Goal: Task Accomplishment & Management: Manage account settings

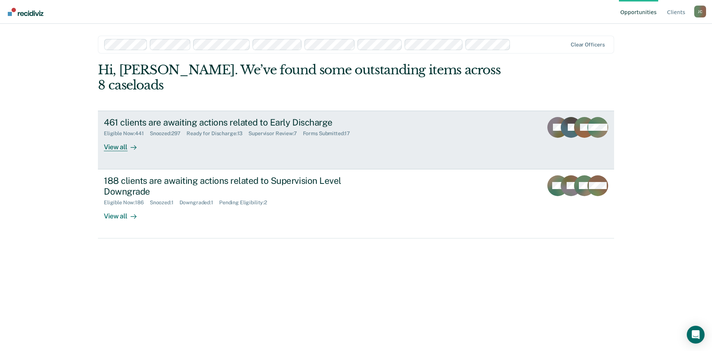
click at [292, 117] on div "461 clients are awaiting actions related to Early Discharge" at bounding box center [234, 122] width 260 height 11
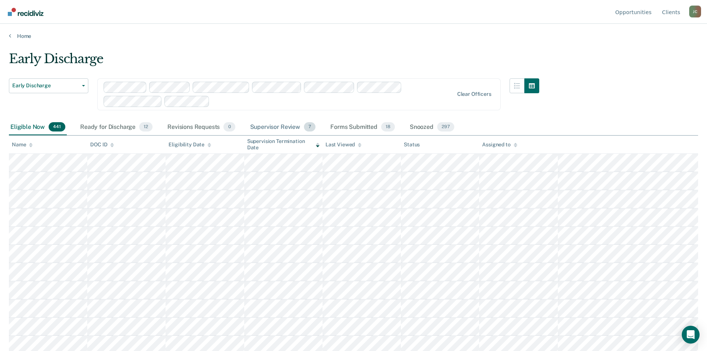
click at [274, 123] on div "Supervisor Review 7" at bounding box center [283, 127] width 69 height 16
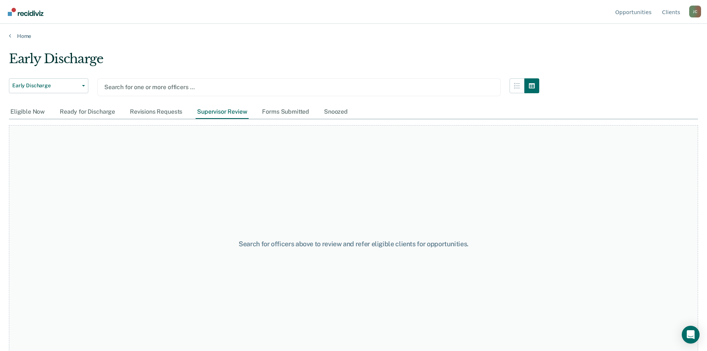
click at [218, 86] on div at bounding box center [298, 87] width 389 height 9
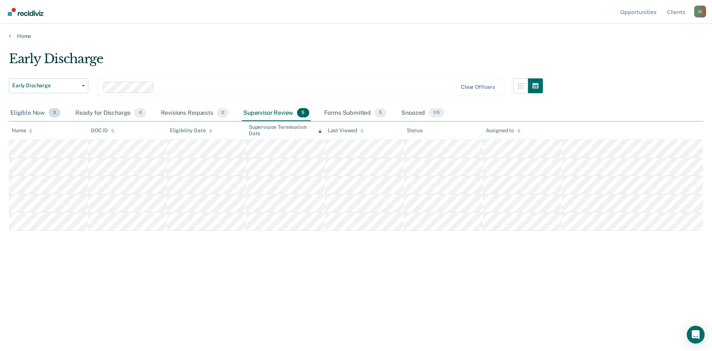
click at [39, 112] on div "Eligible Now 3" at bounding box center [35, 113] width 53 height 16
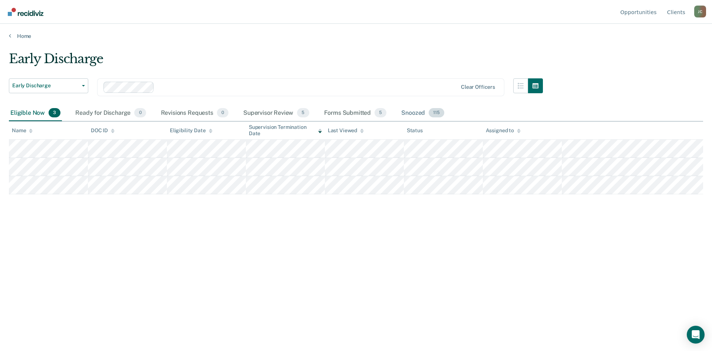
click at [417, 112] on div "Snoozed 115" at bounding box center [423, 113] width 46 height 16
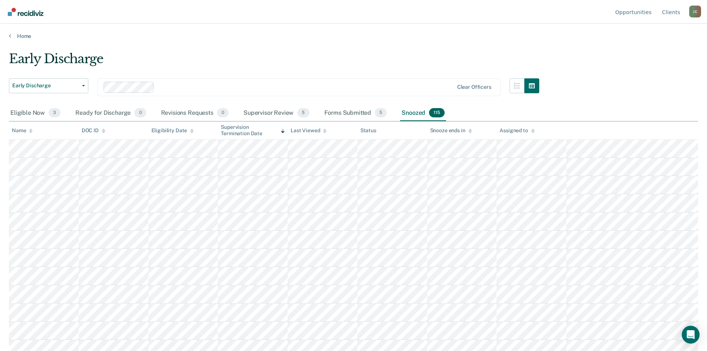
click at [31, 131] on icon at bounding box center [31, 132] width 4 height 2
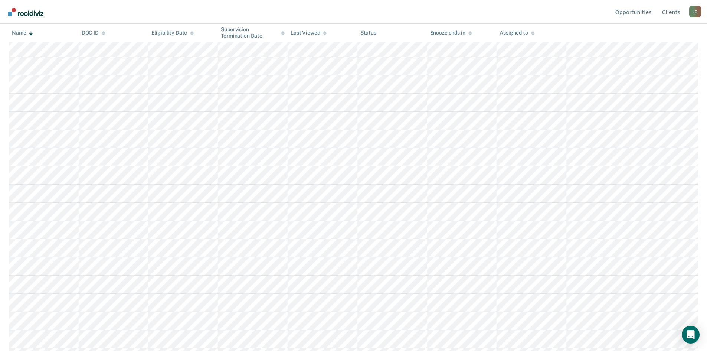
scroll to position [349, 0]
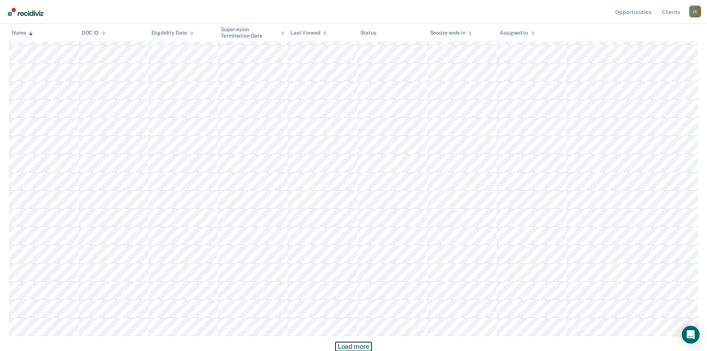
click at [350, 345] on button "Load more" at bounding box center [353, 346] width 36 height 9
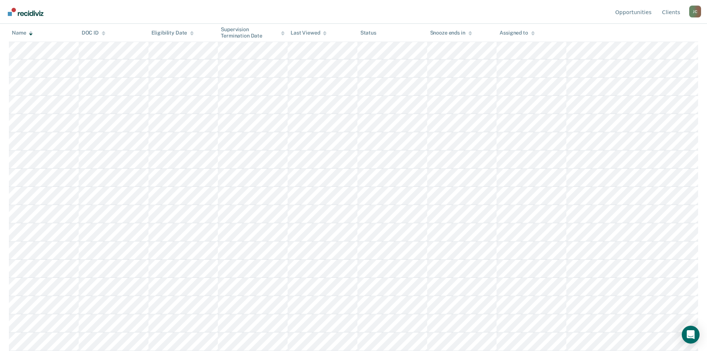
scroll to position [894, 0]
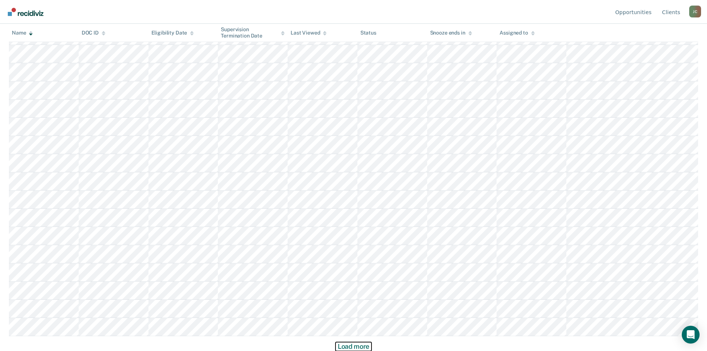
click at [356, 344] on button "Load more" at bounding box center [353, 346] width 36 height 9
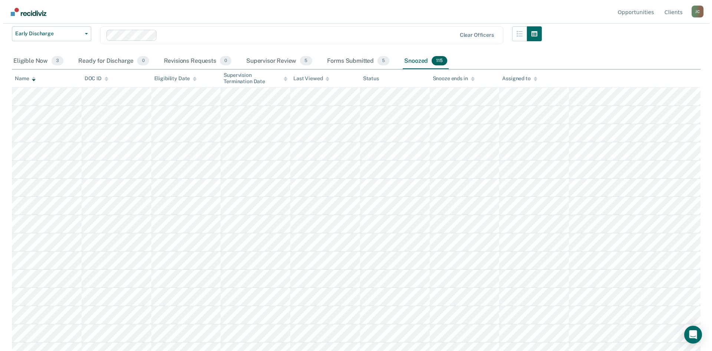
scroll to position [0, 0]
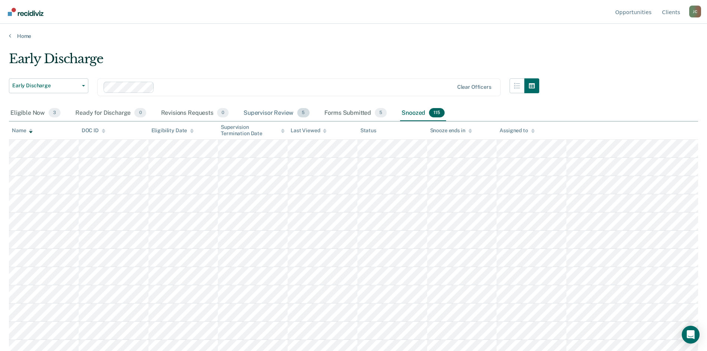
click at [263, 114] on div "Supervisor Review 5" at bounding box center [276, 113] width 69 height 16
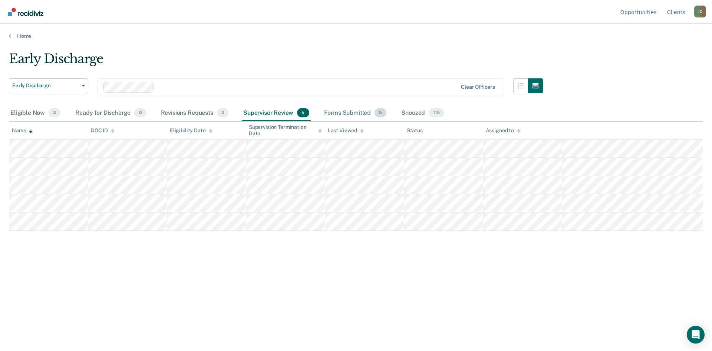
click at [343, 111] on div "Forms Submitted 5" at bounding box center [356, 113] width 66 height 16
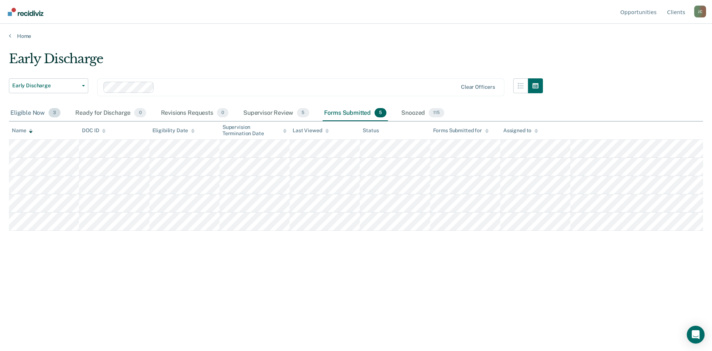
click at [37, 112] on div "Eligible Now 3" at bounding box center [35, 113] width 53 height 16
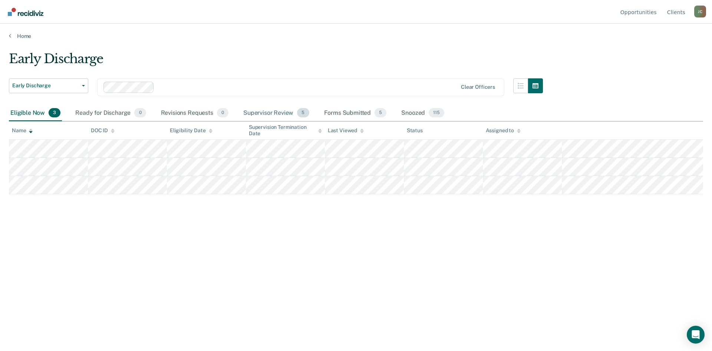
click at [279, 115] on div "Supervisor Review 5" at bounding box center [276, 113] width 69 height 16
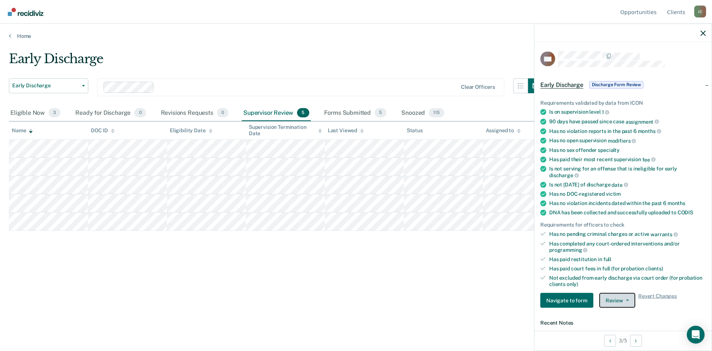
click at [607, 298] on button "Review" at bounding box center [617, 300] width 36 height 15
click at [613, 312] on button "Approve Discharge and Forms" at bounding box center [640, 315] width 83 height 12
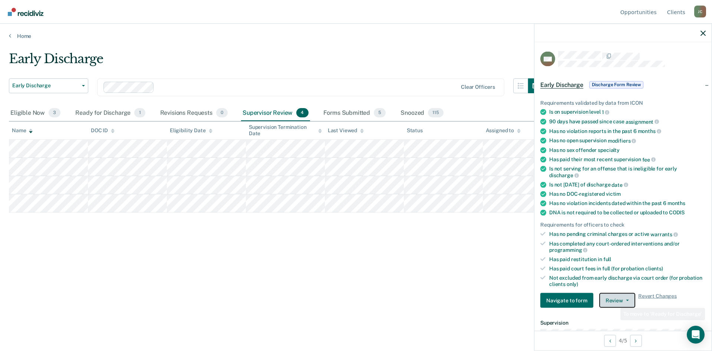
click at [615, 300] on button "Review" at bounding box center [617, 300] width 36 height 15
click at [615, 313] on button "Approve Discharge and Forms" at bounding box center [640, 315] width 83 height 12
click at [609, 298] on button "Review" at bounding box center [617, 300] width 36 height 15
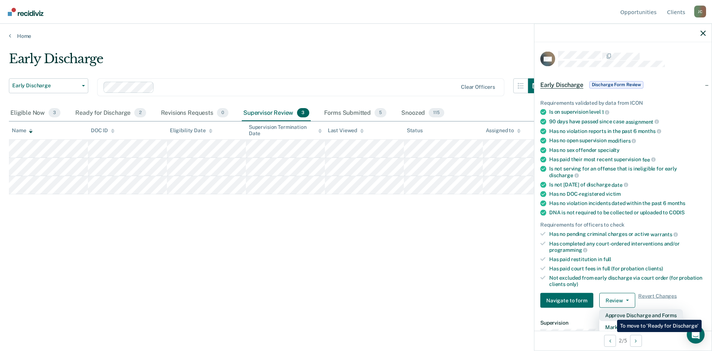
click at [612, 314] on button "Approve Discharge and Forms" at bounding box center [640, 315] width 83 height 12
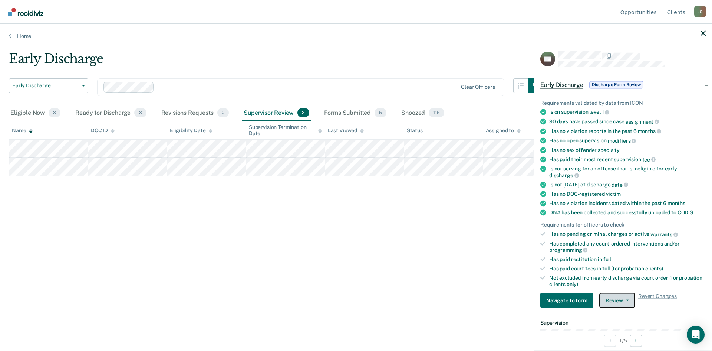
click at [611, 294] on button "Review" at bounding box center [617, 300] width 36 height 15
click at [612, 309] on button "Approve Discharge and Forms" at bounding box center [640, 315] width 83 height 12
click at [625, 298] on button "Review" at bounding box center [617, 300] width 36 height 15
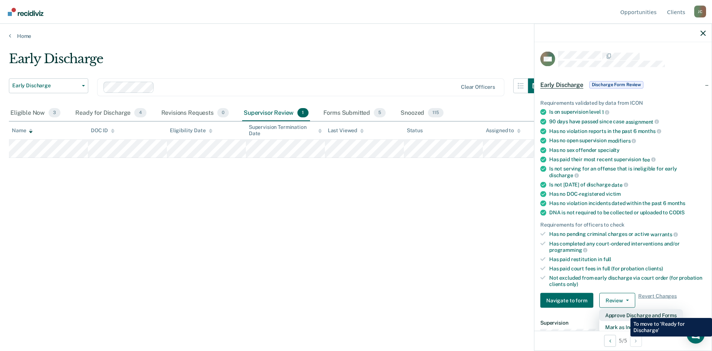
click at [625, 312] on button "Approve Discharge and Forms" at bounding box center [640, 315] width 83 height 12
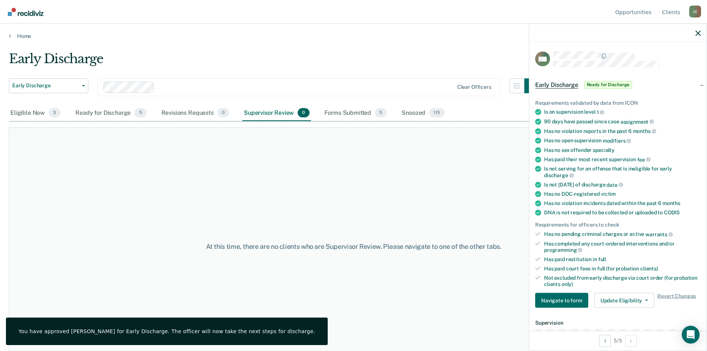
click at [700, 31] on div at bounding box center [617, 33] width 177 height 19
click at [700, 35] on icon "button" at bounding box center [697, 32] width 5 height 5
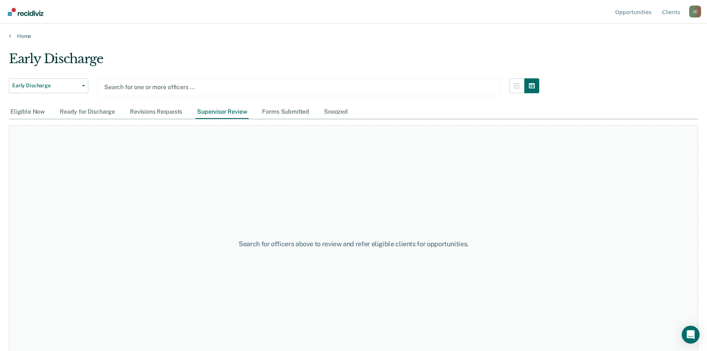
click at [328, 85] on div at bounding box center [298, 87] width 389 height 9
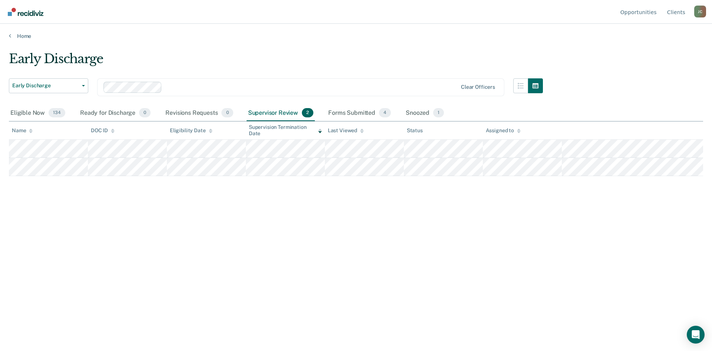
click at [270, 110] on div "Supervisor Review 2" at bounding box center [281, 113] width 69 height 16
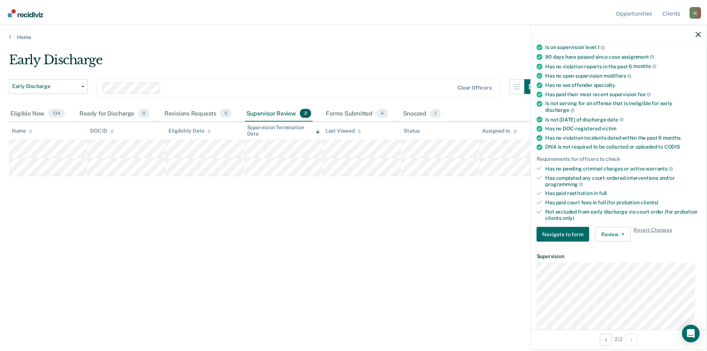
scroll to position [74, 0]
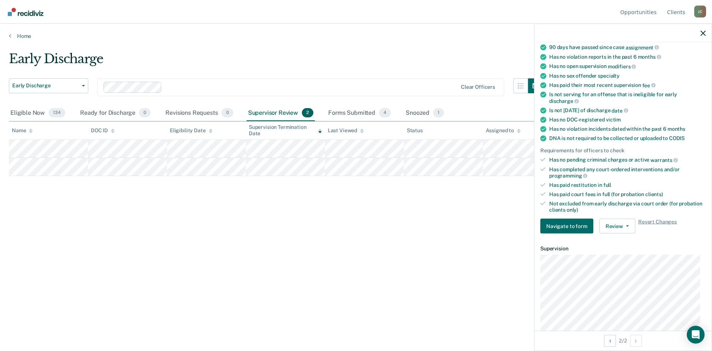
click at [277, 257] on div "Early Discharge Early Discharge Early Discharge Supervision Level Downgrade Cle…" at bounding box center [356, 173] width 694 height 244
click at [29, 109] on div "Eligible Now 134" at bounding box center [38, 113] width 58 height 16
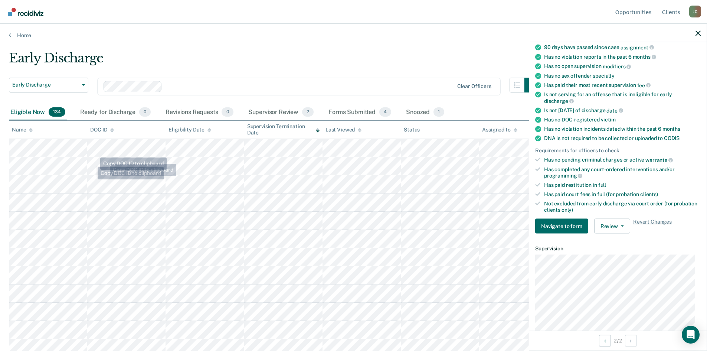
scroll to position [0, 0]
click at [29, 131] on icon at bounding box center [31, 130] width 4 height 5
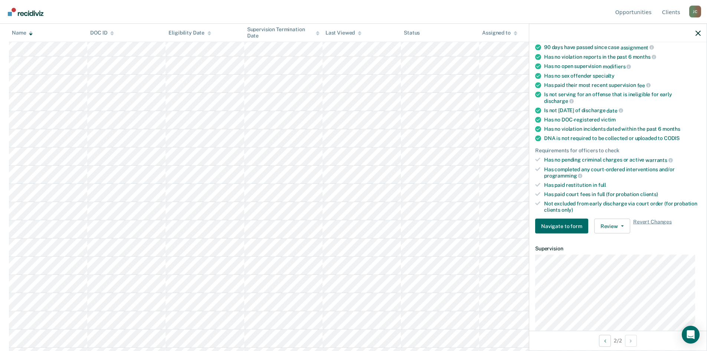
scroll to position [349, 0]
click at [346, 345] on button "Load more" at bounding box center [353, 346] width 36 height 9
click at [363, 347] on button "Load more" at bounding box center [353, 346] width 36 height 9
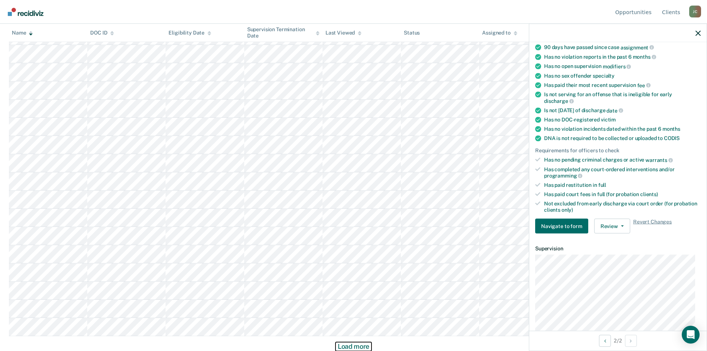
click at [360, 346] on button "Load more" at bounding box center [353, 346] width 36 height 9
click at [353, 343] on button "Load more" at bounding box center [353, 346] width 36 height 9
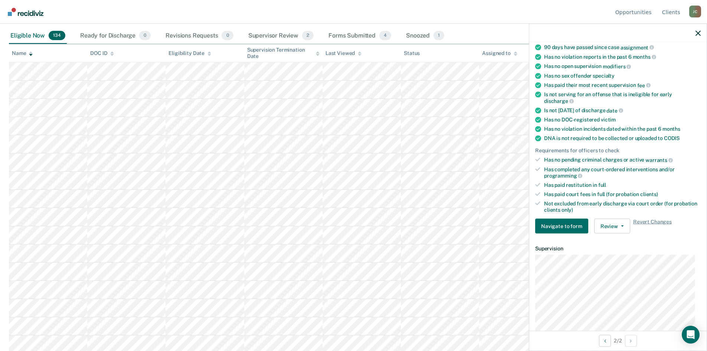
scroll to position [0, 0]
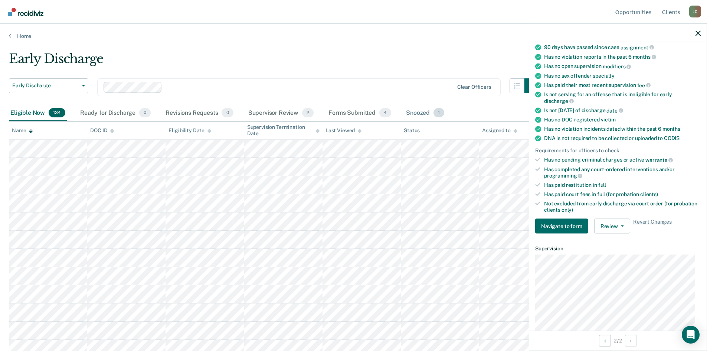
click at [423, 112] on div "Snoozed 1" at bounding box center [424, 113] width 41 height 16
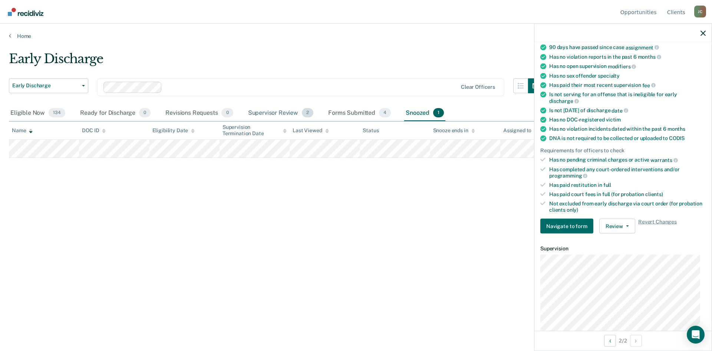
click at [293, 111] on div "Supervisor Review 2" at bounding box center [281, 113] width 69 height 16
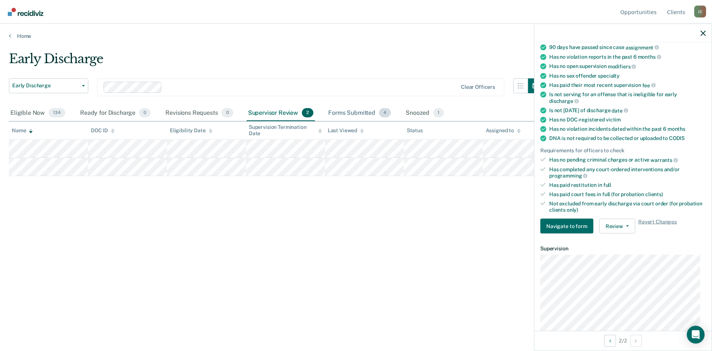
click at [346, 115] on div "Forms Submitted 4" at bounding box center [360, 113] width 66 height 16
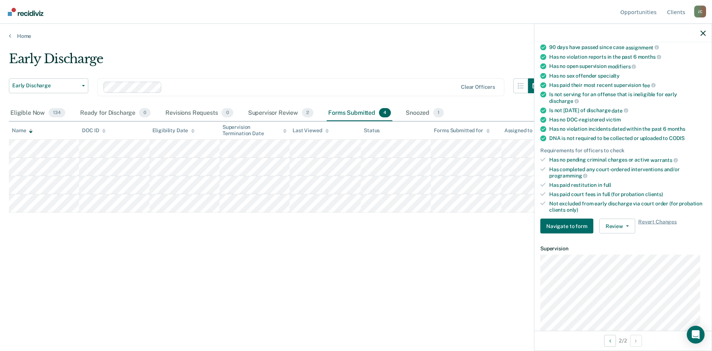
drag, startPoint x: 488, startPoint y: 86, endPoint x: 510, endPoint y: 91, distance: 22.7
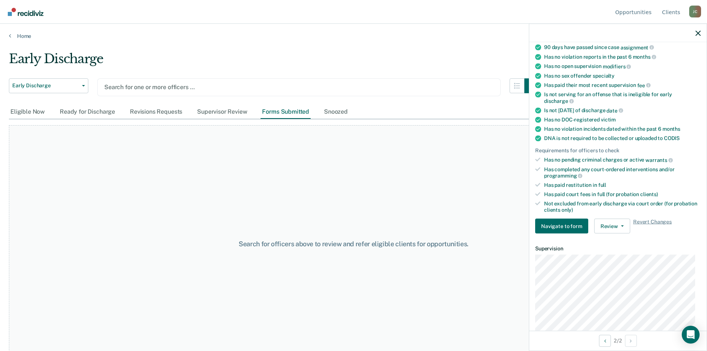
click at [701, 33] on div at bounding box center [617, 33] width 177 height 19
click at [698, 32] on icon "button" at bounding box center [697, 32] width 5 height 5
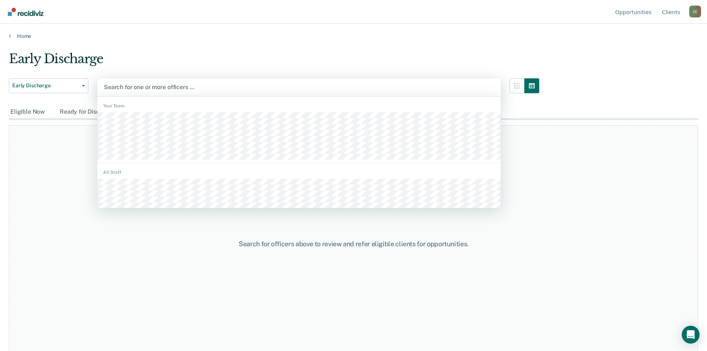
click at [172, 84] on div at bounding box center [299, 87] width 390 height 9
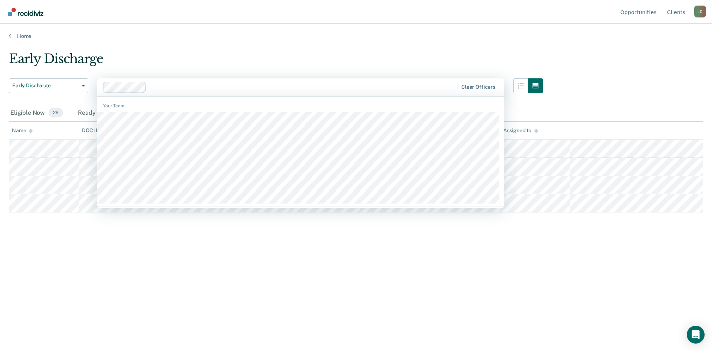
click at [240, 88] on div at bounding box center [303, 87] width 308 height 9
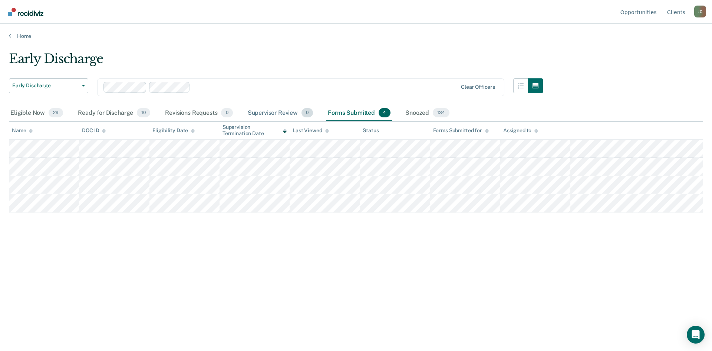
click at [279, 112] on div "Supervisor Review 0" at bounding box center [280, 113] width 69 height 16
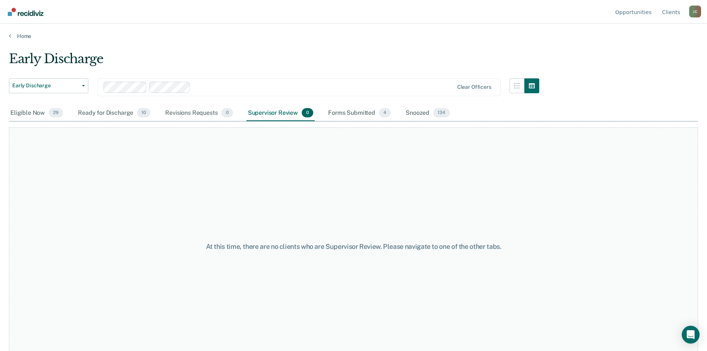
click at [254, 87] on div at bounding box center [323, 87] width 260 height 9
click at [291, 87] on div at bounding box center [353, 87] width 200 height 9
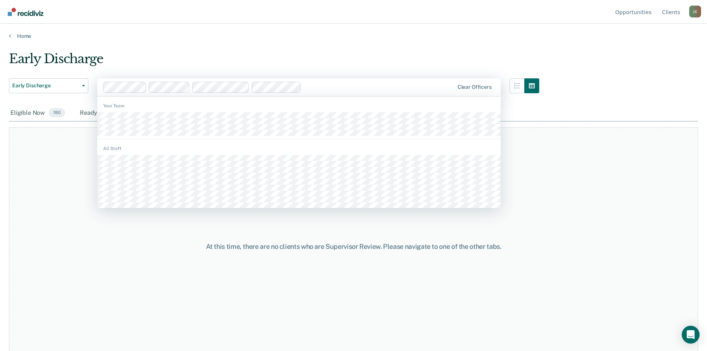
click at [309, 83] on div at bounding box center [378, 87] width 149 height 9
click at [403, 89] on div at bounding box center [405, 87] width 96 height 9
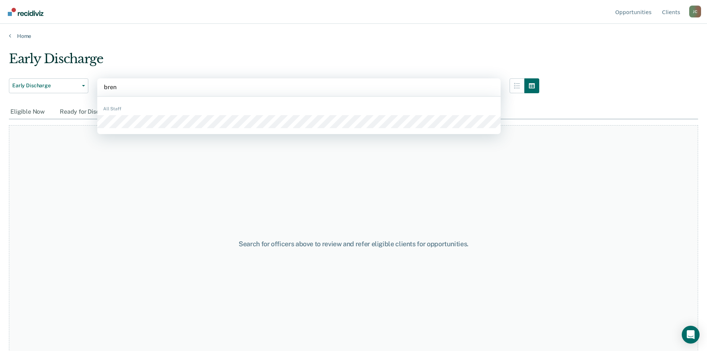
type input "brenn"
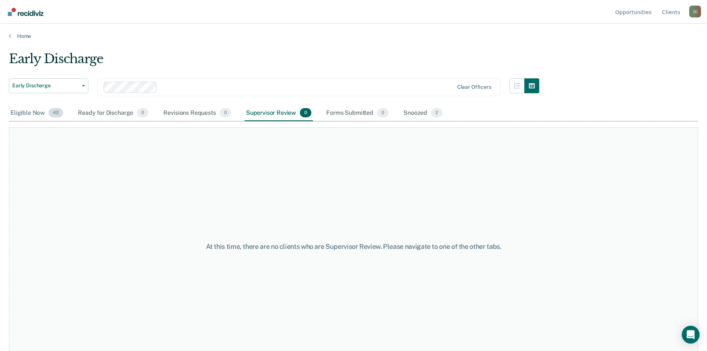
click at [19, 111] on div "Eligible Now 42" at bounding box center [37, 113] width 56 height 16
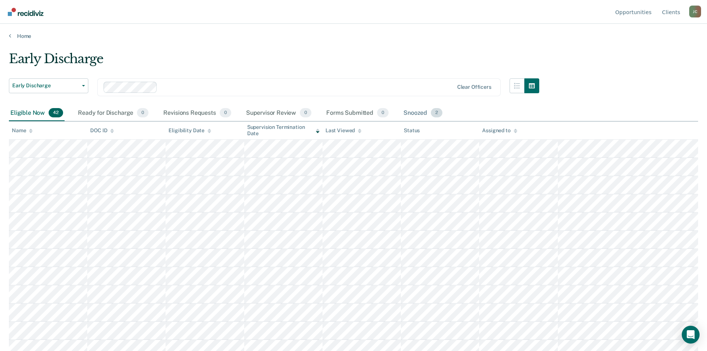
click at [415, 115] on div "Snoozed 2" at bounding box center [423, 113] width 42 height 16
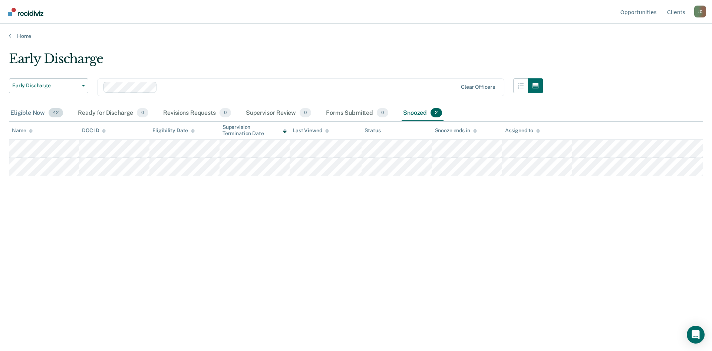
click at [29, 113] on div "Eligible Now 42" at bounding box center [37, 113] width 56 height 16
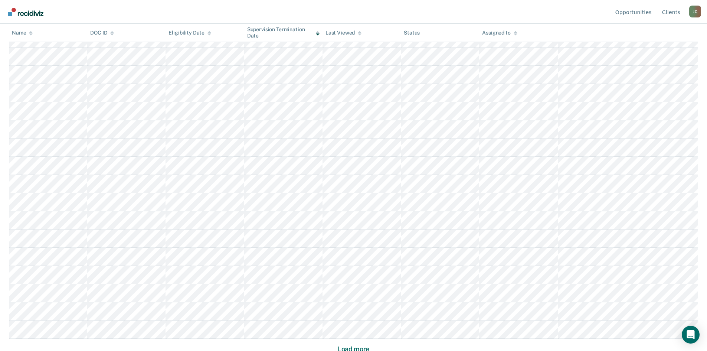
scroll to position [349, 0]
click at [365, 346] on button "Load more" at bounding box center [353, 346] width 36 height 9
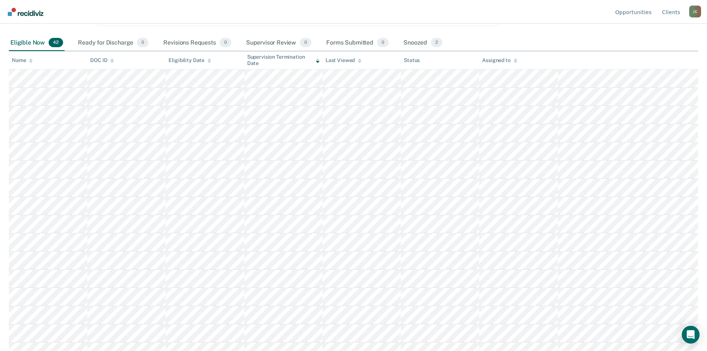
scroll to position [0, 0]
